Goal: Information Seeking & Learning: Learn about a topic

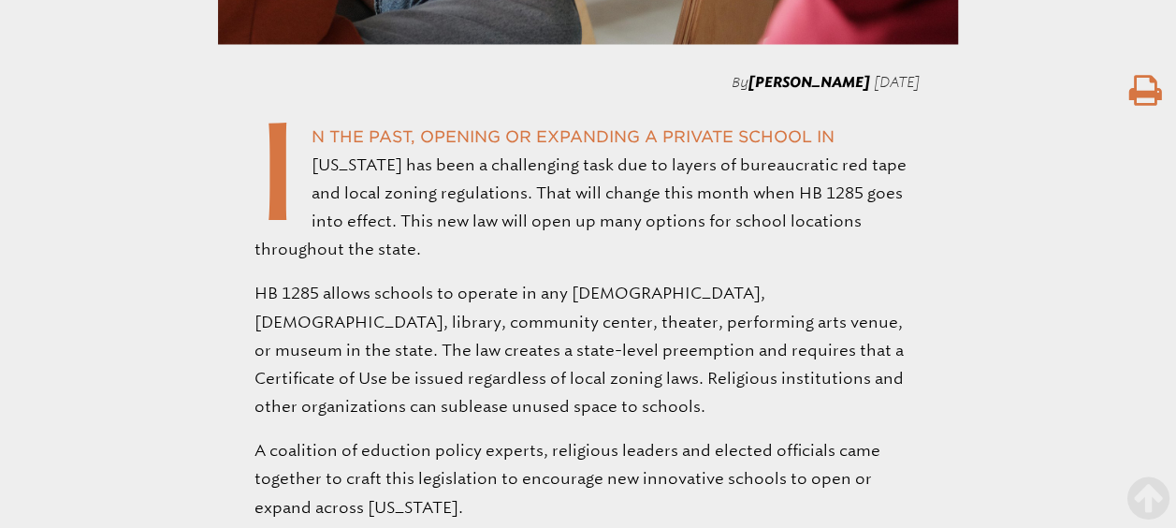
scroll to position [1759, 0]
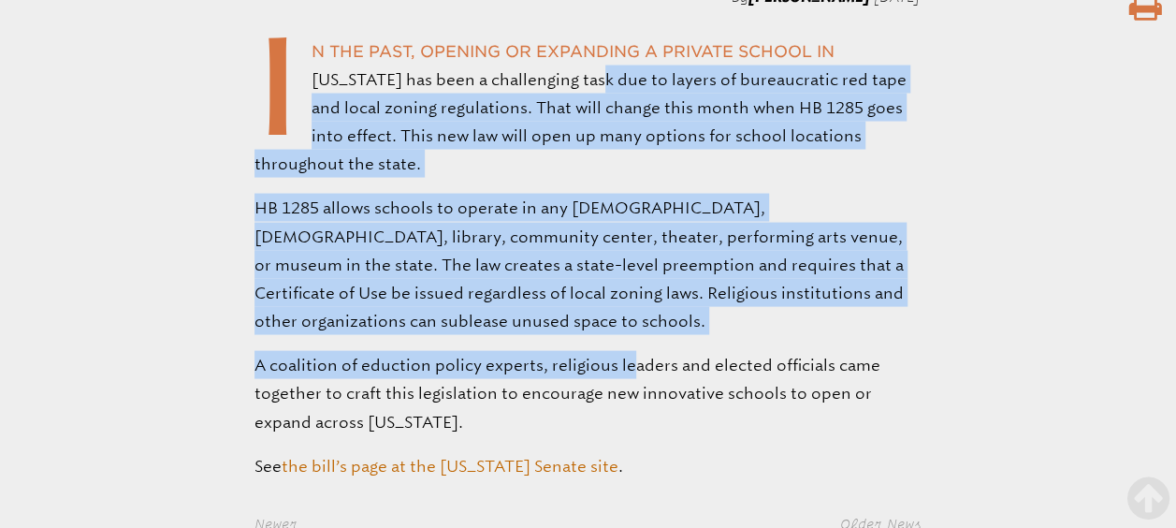
drag, startPoint x: 587, startPoint y: 112, endPoint x: 630, endPoint y: 378, distance: 269.2
click at [630, 378] on div "By [PERSON_NAME] [DATE] I n the past, opening or expanding a private school in …" at bounding box center [588, 233] width 1176 height 492
click at [630, 378] on p "A coalition of eduction policy experts, religious leaders and elected officials…" at bounding box center [588, 392] width 667 height 85
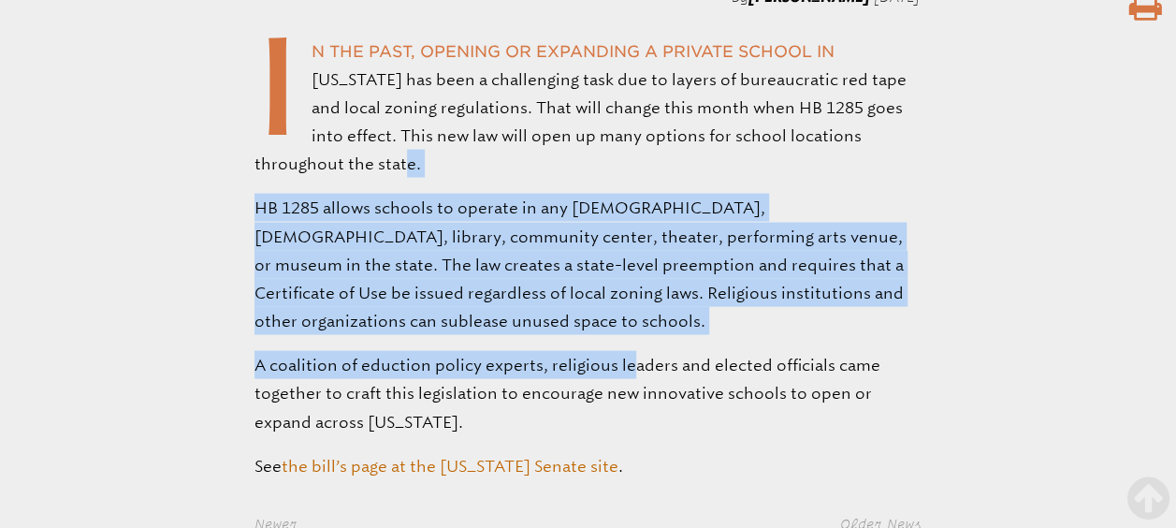
drag, startPoint x: 630, startPoint y: 378, endPoint x: 616, endPoint y: 187, distance: 191.4
click at [616, 187] on div "By [PERSON_NAME] [DATE] I n the past, opening or expanding a private school in …" at bounding box center [588, 233] width 1176 height 492
click at [616, 178] on p "I n the past, opening or expanding a private school in [US_STATE] has been a ch…" at bounding box center [588, 106] width 667 height 141
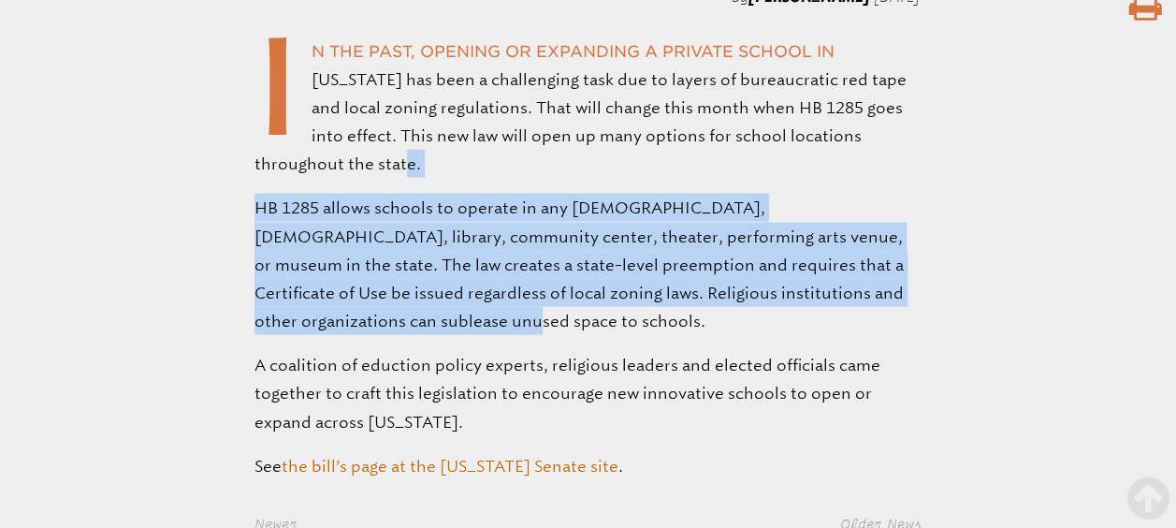
drag, startPoint x: 616, startPoint y: 187, endPoint x: 623, endPoint y: 357, distance: 170.5
click at [623, 357] on div "By [PERSON_NAME] [DATE] I n the past, opening or expanding a private school in …" at bounding box center [588, 233] width 1176 height 492
click at [623, 334] on p "HB 1285 allows schools to operate in any [DEMOGRAPHIC_DATA], [DEMOGRAPHIC_DATA]…" at bounding box center [588, 263] width 667 height 141
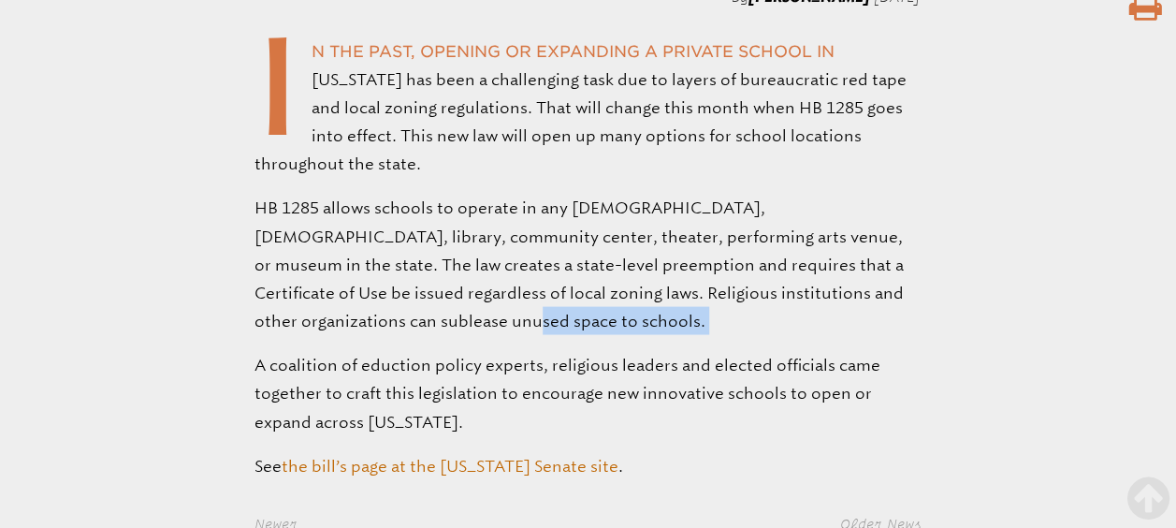
click at [623, 334] on p "HB 1285 allows schools to operate in any [DEMOGRAPHIC_DATA], [DEMOGRAPHIC_DATA]…" at bounding box center [588, 263] width 667 height 141
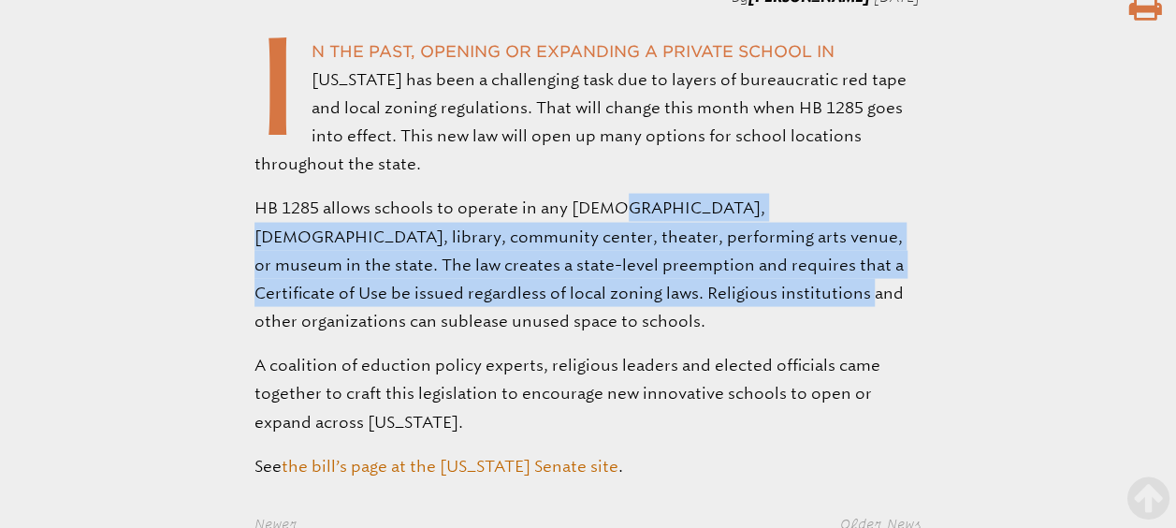
drag, startPoint x: 609, startPoint y: 243, endPoint x: 623, endPoint y: 327, distance: 84.5
click at [623, 327] on p "HB 1285 allows schools to operate in any [DEMOGRAPHIC_DATA], [DEMOGRAPHIC_DATA]…" at bounding box center [588, 263] width 667 height 141
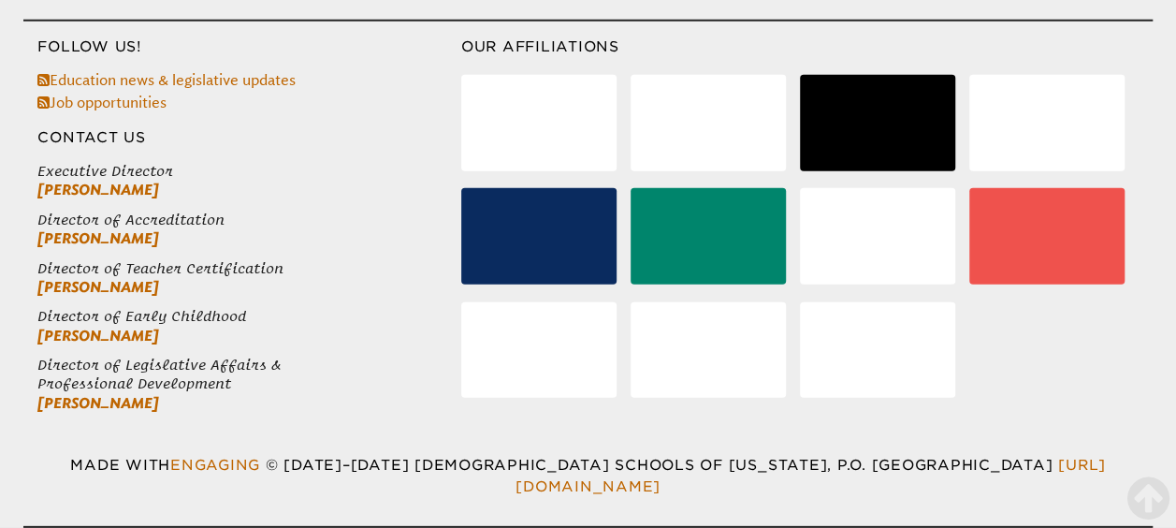
scroll to position [2530, 0]
